Goal: Information Seeking & Learning: Learn about a topic

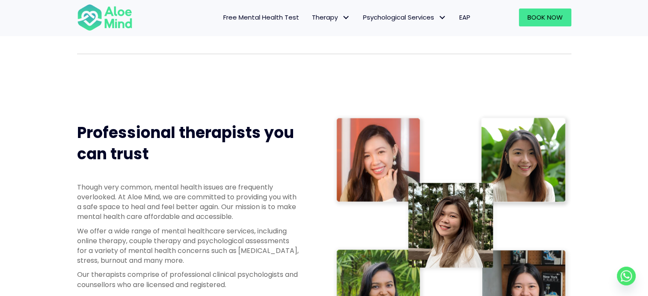
click at [273, 15] on span "Free Mental Health Test" at bounding box center [261, 17] width 76 height 9
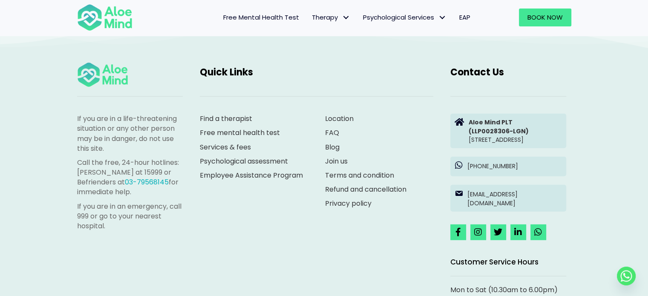
scroll to position [2346, 0]
click at [249, 173] on link "Employee Assistance Program" at bounding box center [251, 175] width 103 height 10
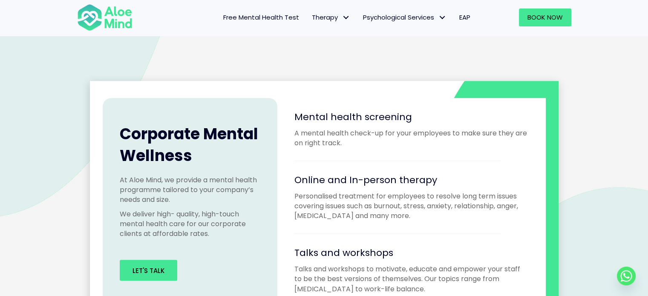
scroll to position [767, 0]
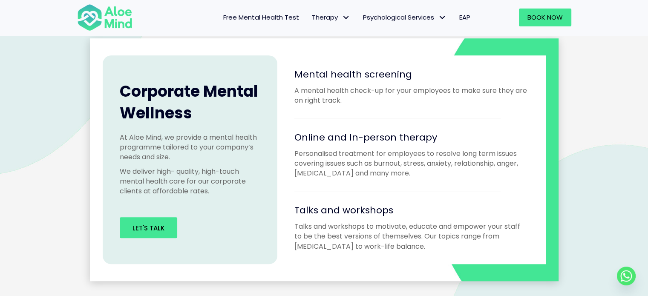
drag, startPoint x: 290, startPoint y: 73, endPoint x: 434, endPoint y: 256, distance: 232.7
click at [434, 256] on div "Mental health screening A mental health check-up for your employees to make sur…" at bounding box center [411, 159] width 268 height 209
copy div "Mental health screening A mental health check-up for your employees to make sur…"
click at [425, 250] on p "Talks and workshops to motivate, educate and empower your staff to be the best …" at bounding box center [411, 236] width 234 height 30
click at [581, 76] on div "Corporate Mental Wellness At Aloe Mind, we provide a mental health programme ta…" at bounding box center [324, 159] width 648 height 345
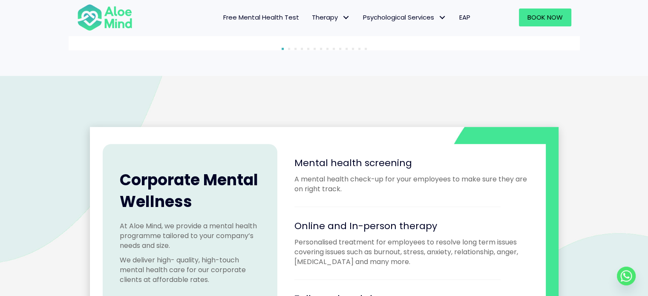
scroll to position [676, 0]
